Goal: Information Seeking & Learning: Learn about a topic

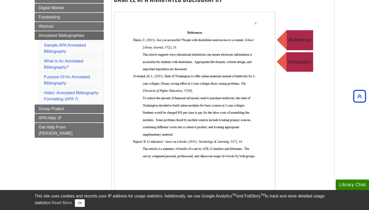
scroll to position [97, 0]
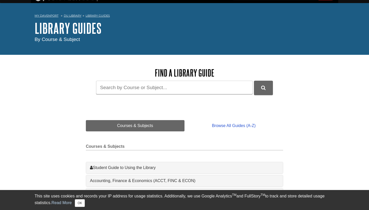
scroll to position [13, 0]
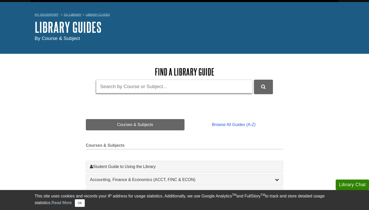
click at [200, 88] on input "Guide Search Terms" at bounding box center [174, 87] width 156 height 14
type input "carbon footprint"
click at [263, 86] on button "DU Library Guides Search" at bounding box center [263, 87] width 19 height 14
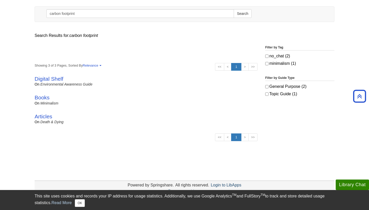
scroll to position [53, 0]
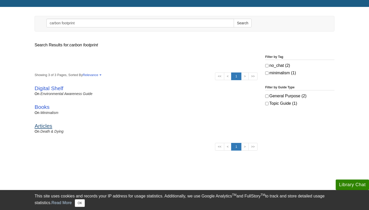
click at [45, 123] on link "Articles" at bounding box center [44, 126] width 18 height 6
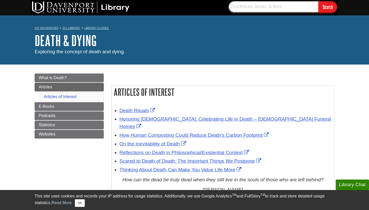
click at [255, 6] on input "text" at bounding box center [274, 6] width 90 height 11
type input "carbon footprint"
click at [327, 7] on input "Search" at bounding box center [327, 6] width 18 height 11
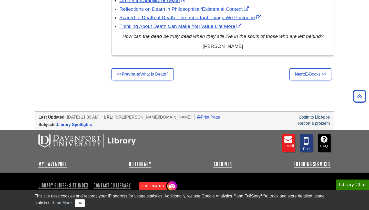
scroll to position [143, 0]
